Goal: Information Seeking & Learning: Learn about a topic

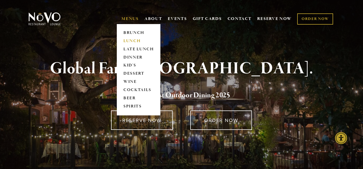
click at [128, 39] on link "LUNCH" at bounding box center [138, 41] width 34 height 8
click at [130, 57] on link "DINNER" at bounding box center [138, 57] width 34 height 8
click at [126, 47] on link "LATE LUNCH" at bounding box center [138, 49] width 34 height 8
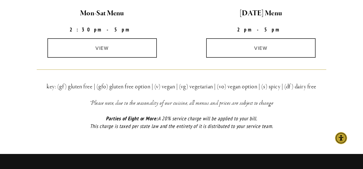
scroll to position [169, 0]
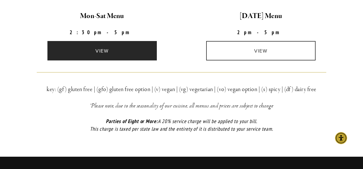
click at [111, 47] on link "view" at bounding box center [101, 50] width 109 height 19
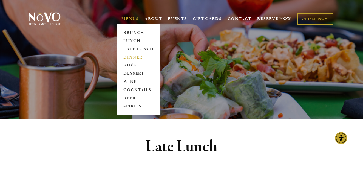
click at [125, 55] on link "DINNER" at bounding box center [138, 57] width 34 height 8
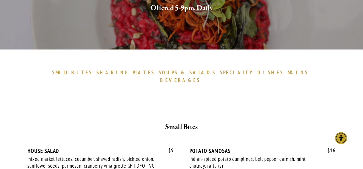
scroll to position [105, 0]
